Goal: Task Accomplishment & Management: Manage account settings

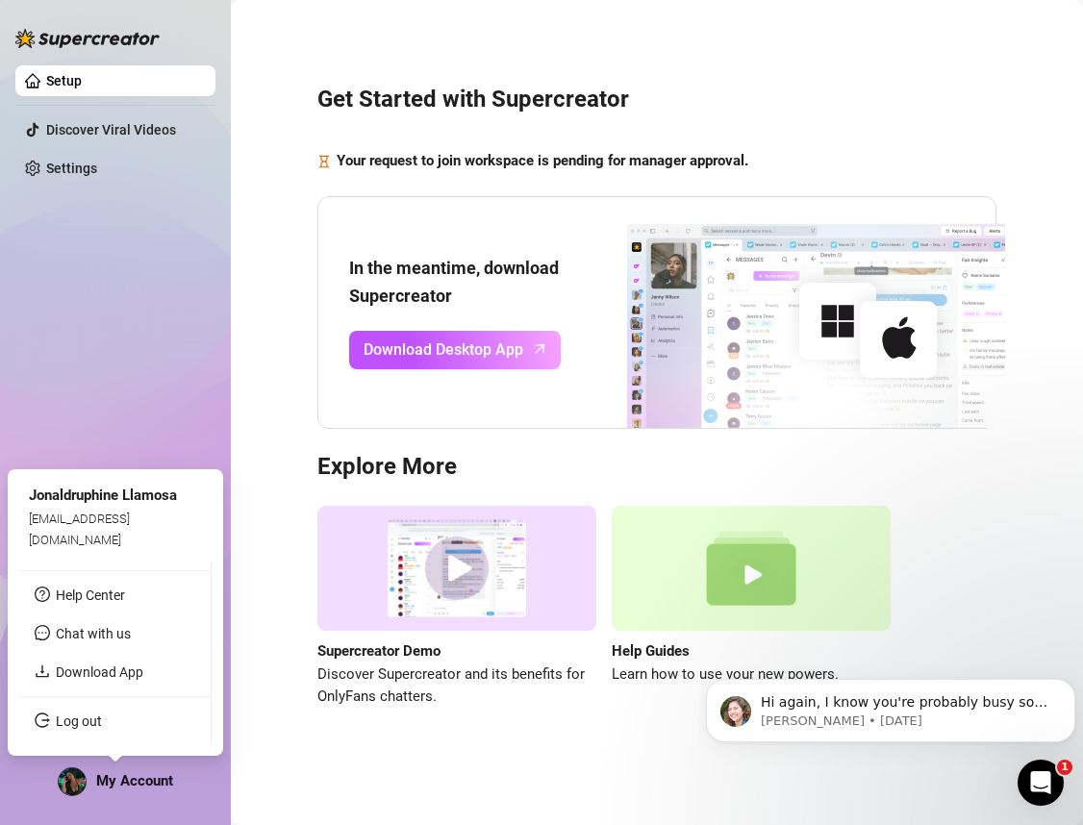
click at [74, 788] on img at bounding box center [72, 782] width 27 height 27
click at [111, 671] on link "Download App" at bounding box center [100, 672] width 88 height 15
click at [106, 790] on div "My Account" at bounding box center [115, 782] width 115 height 29
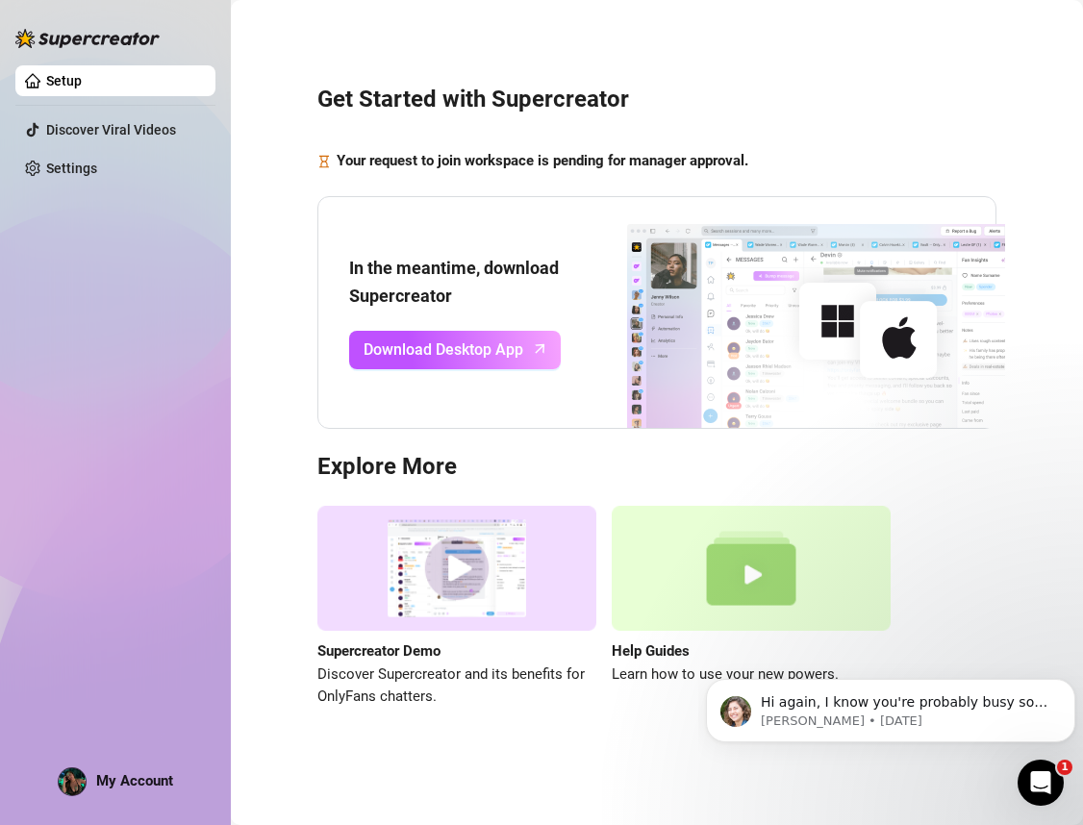
click at [91, 42] on img at bounding box center [87, 38] width 144 height 19
click at [551, 276] on strong "In the meantime, download Supercreator" at bounding box center [454, 281] width 210 height 47
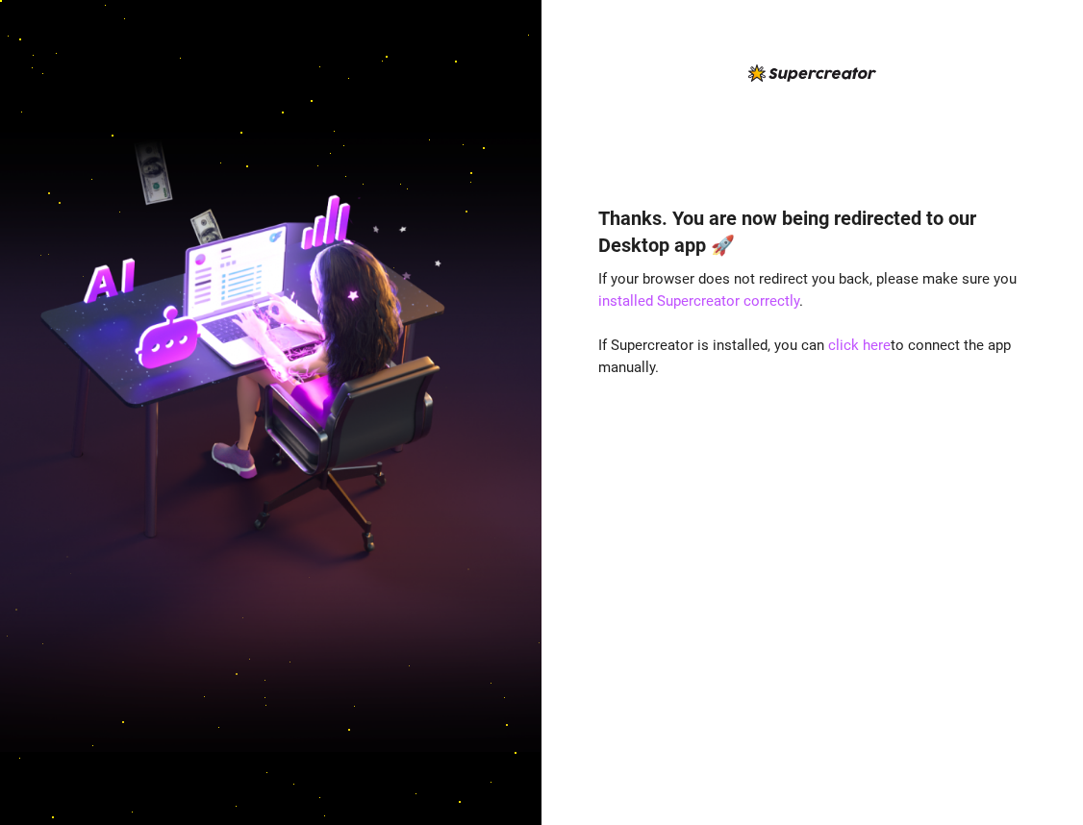
click at [759, 759] on div "Thanks. You are now being redirected to our Desktop app 🚀 If your browser does …" at bounding box center [812, 487] width 429 height 616
click at [464, 171] on img at bounding box center [271, 412] width 542 height 679
click at [333, 95] on img at bounding box center [271, 412] width 542 height 679
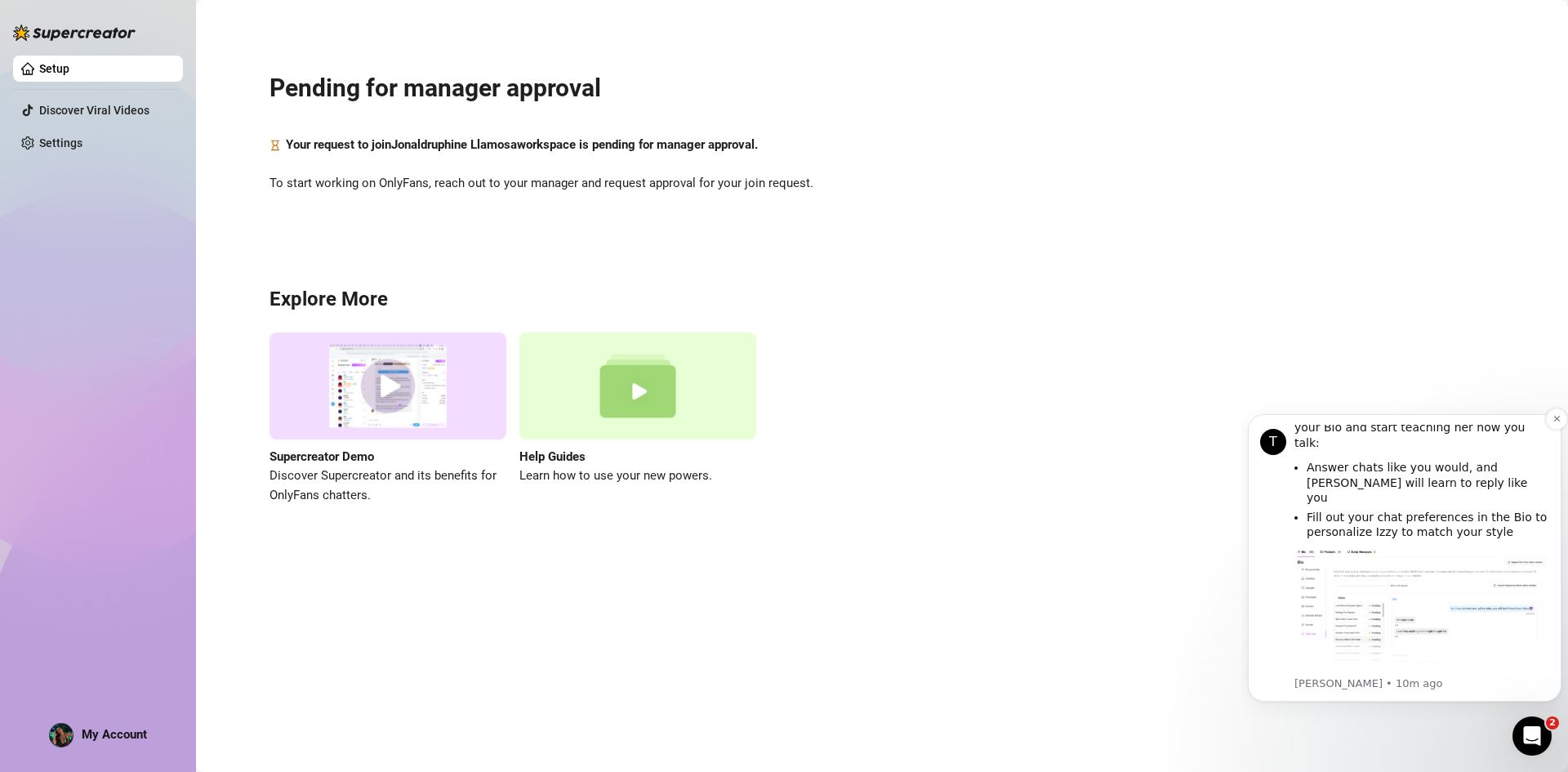
scroll to position [1389, 0]
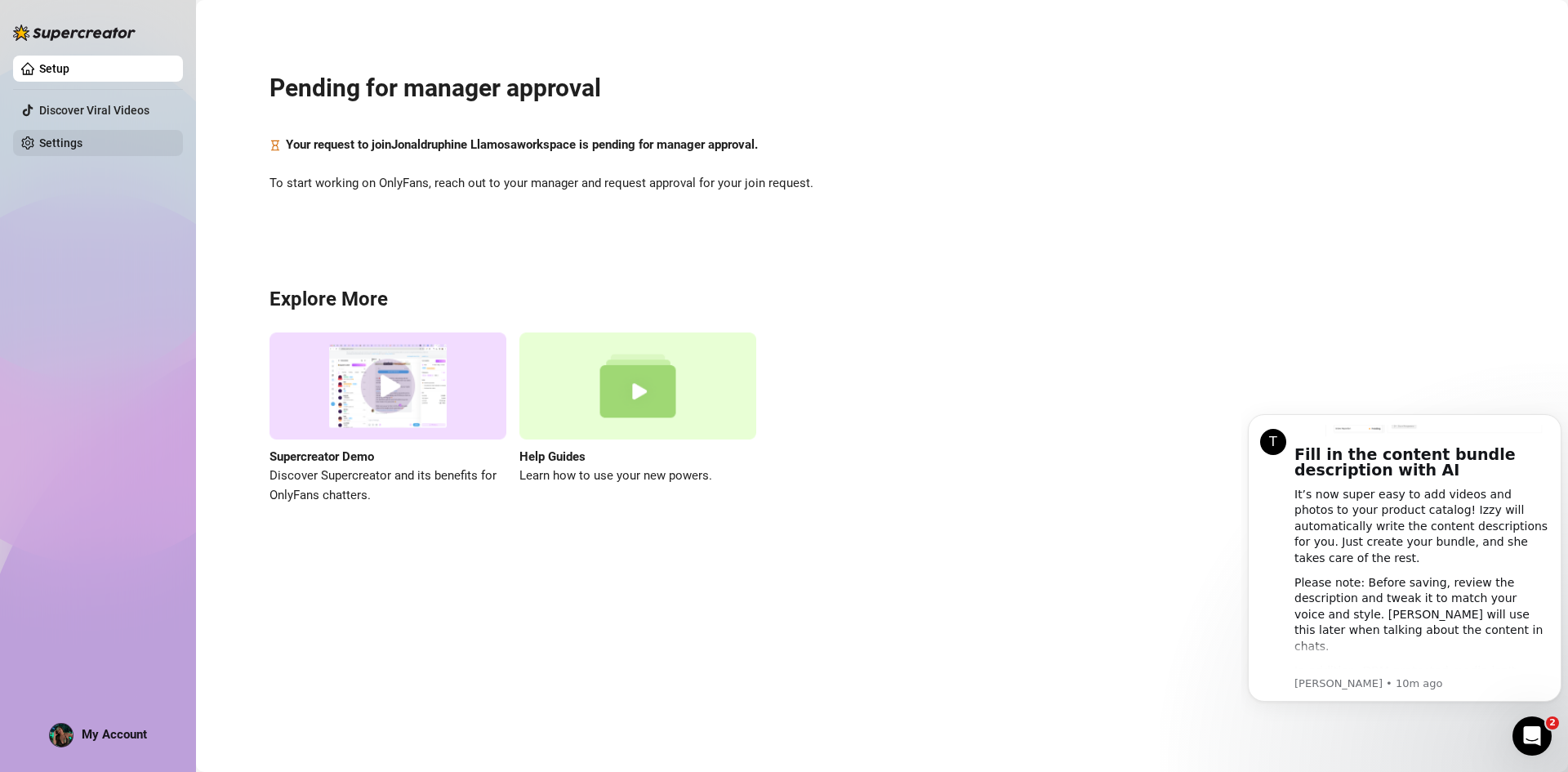
click at [82, 139] on link "Settings" at bounding box center [60, 143] width 43 height 13
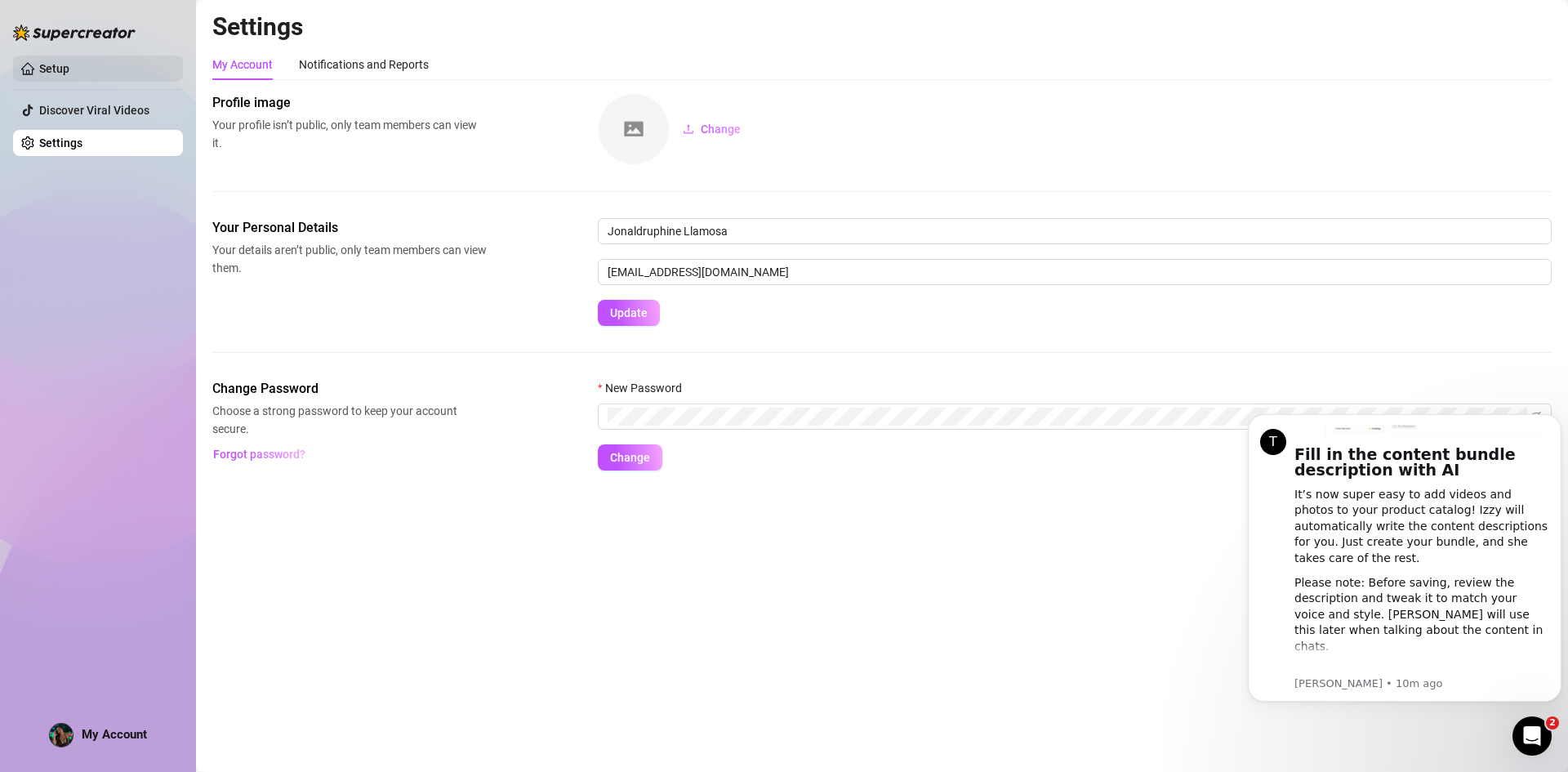
click at [70, 75] on link "Setup" at bounding box center [54, 68] width 31 height 13
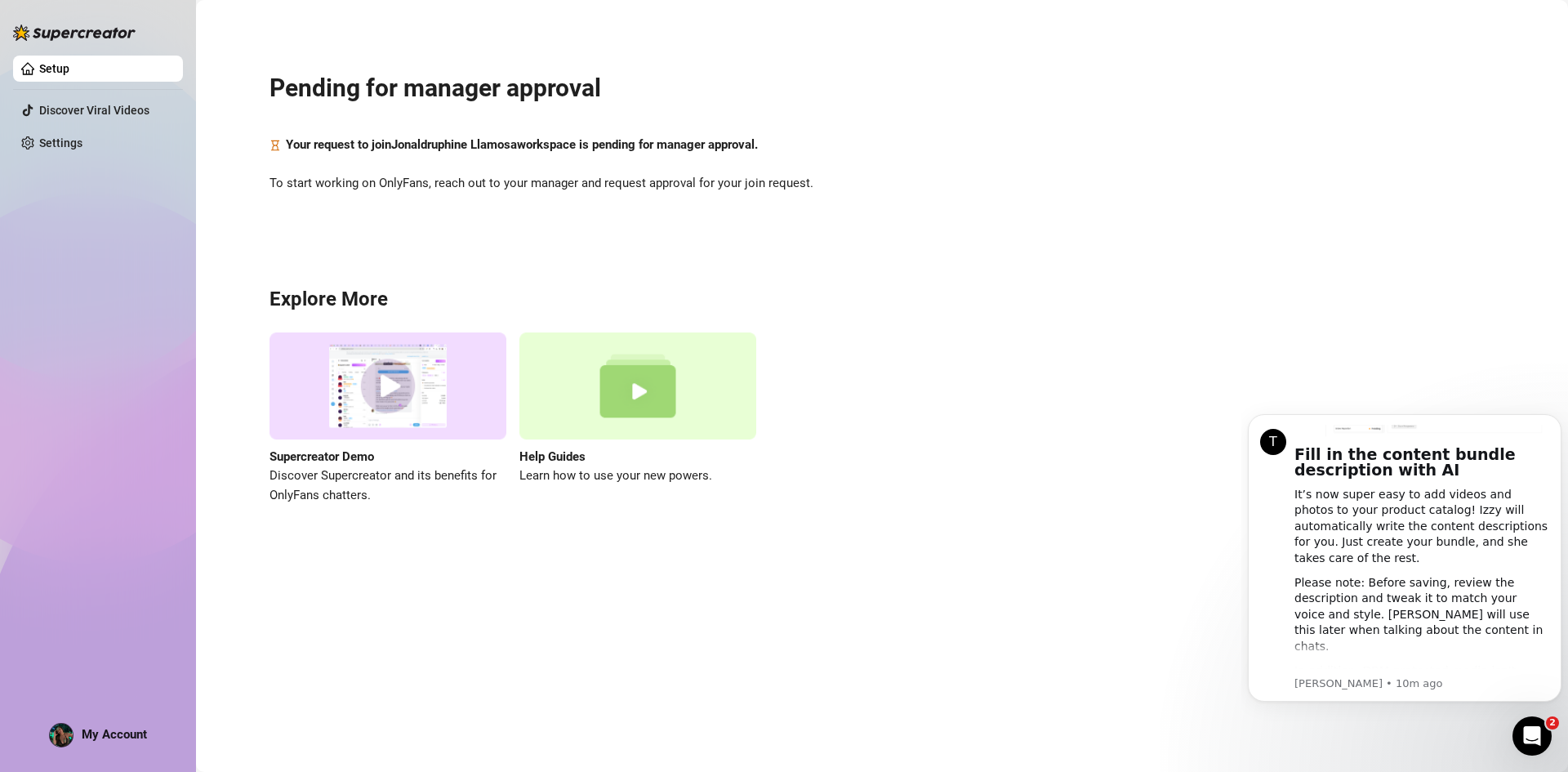
click at [70, 75] on link "Setup" at bounding box center [54, 68] width 31 height 13
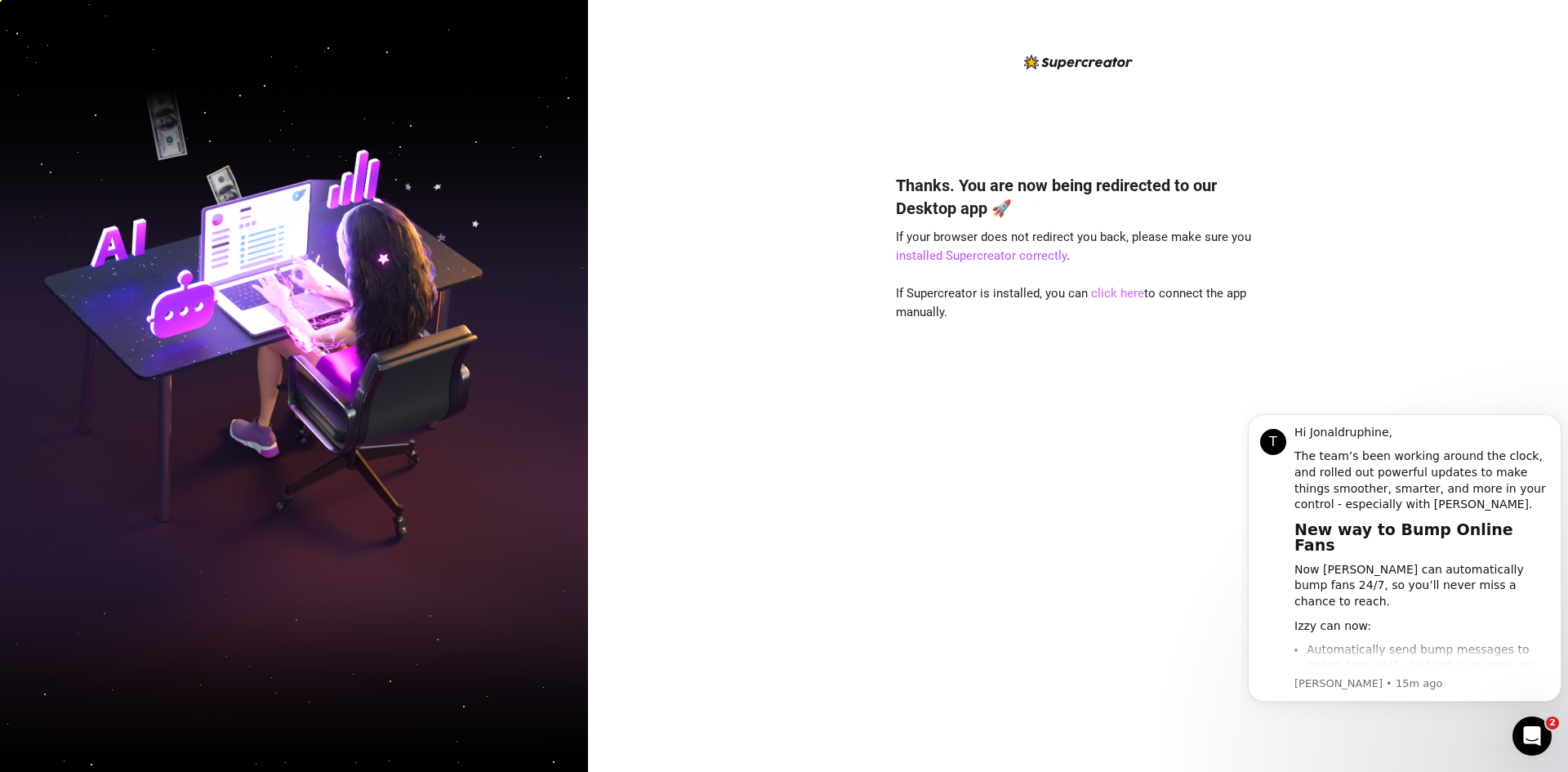
click at [1118, 295] on link "click here" at bounding box center [1117, 293] width 53 height 14
